Goal: Task Accomplishment & Management: Use online tool/utility

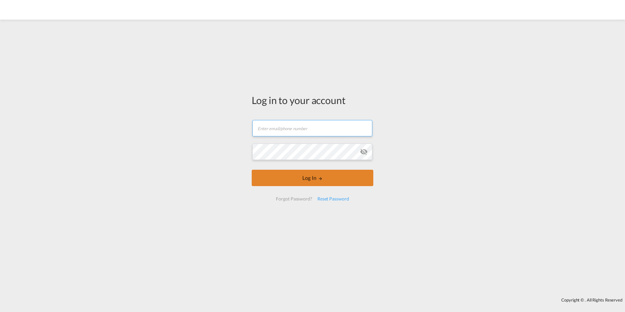
type input "[PERSON_NAME][EMAIL_ADDRESS][PERSON_NAME][DOMAIN_NAME]"
click at [297, 184] on button "Log In" at bounding box center [313, 178] width 122 height 16
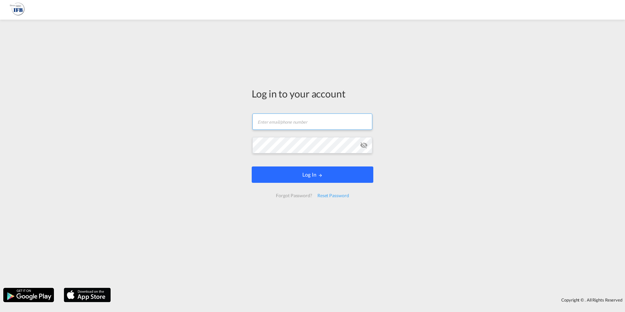
type input "[PERSON_NAME][EMAIL_ADDRESS][PERSON_NAME][DOMAIN_NAME]"
click at [305, 179] on button "Log In" at bounding box center [313, 174] width 122 height 16
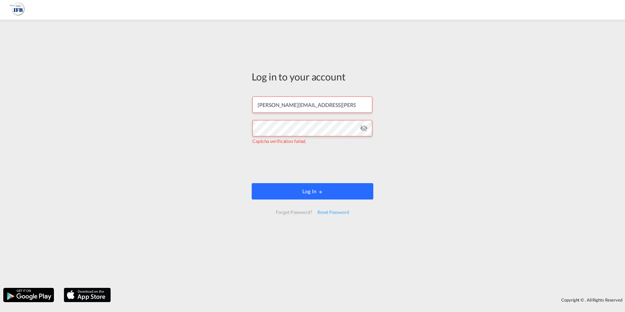
click at [308, 193] on button "Log In" at bounding box center [313, 191] width 122 height 16
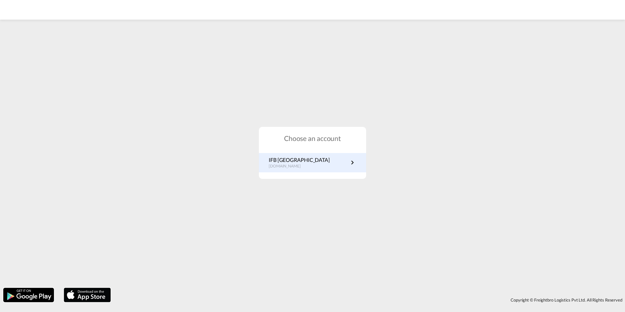
click at [305, 168] on link "IFB Germany de.portal.ifb.com" at bounding box center [313, 162] width 88 height 13
